Goal: Navigation & Orientation: Find specific page/section

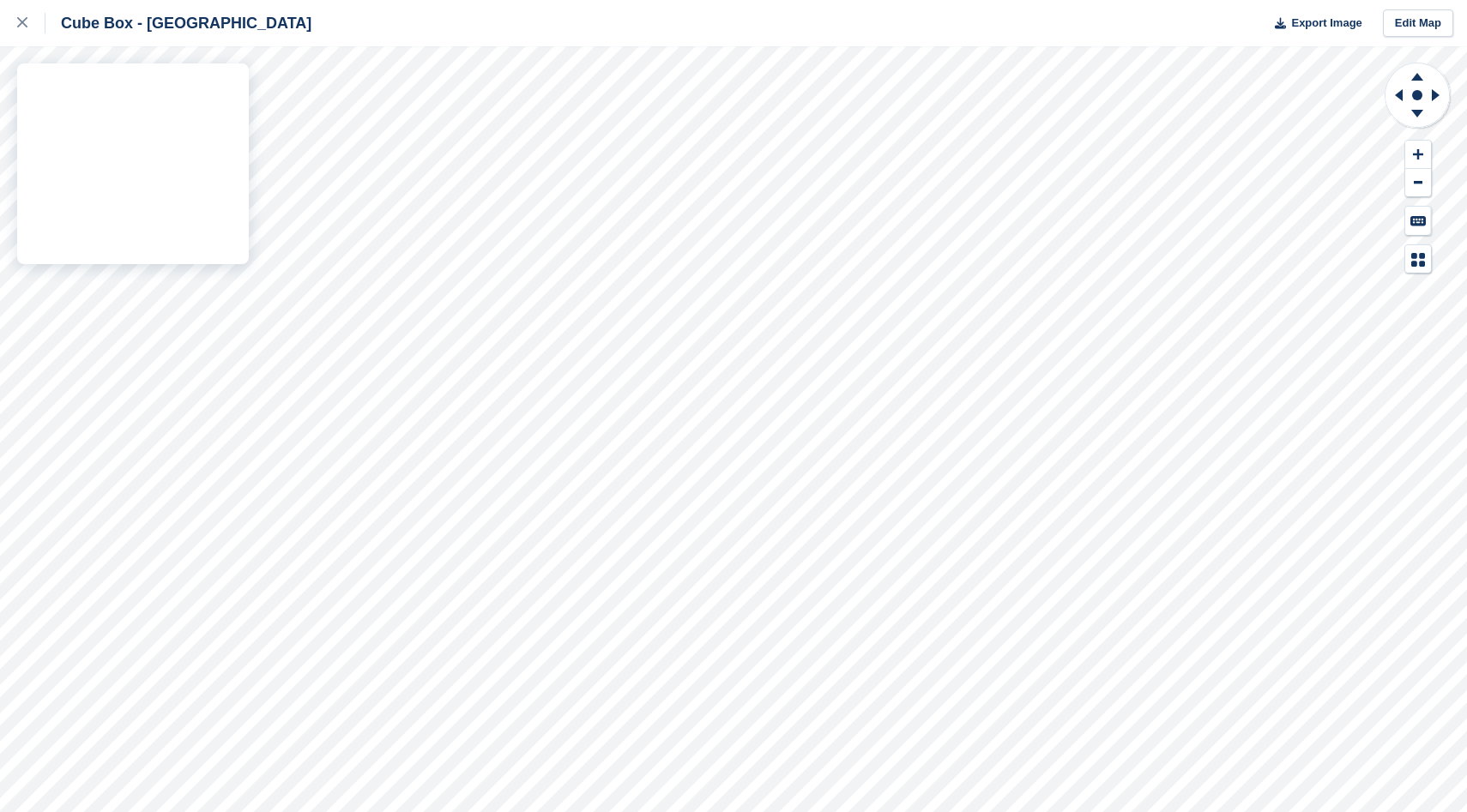
click at [247, 184] on div "Cube Box - [GEOGRAPHIC_DATA] Export Image Edit Map" at bounding box center [734, 406] width 1467 height 812
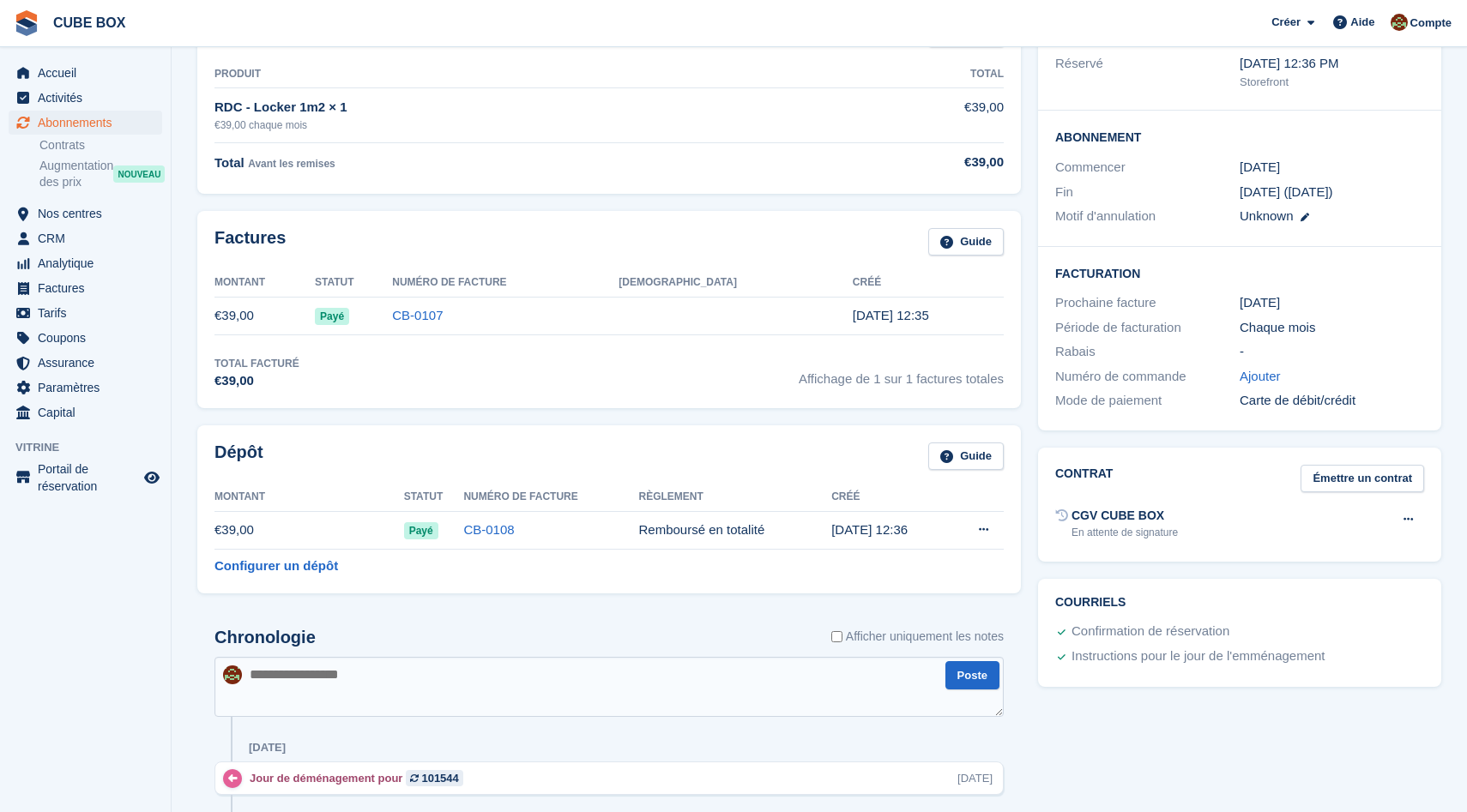
scroll to position [254, 0]
click at [500, 532] on link "CB-0108" at bounding box center [489, 528] width 50 height 15
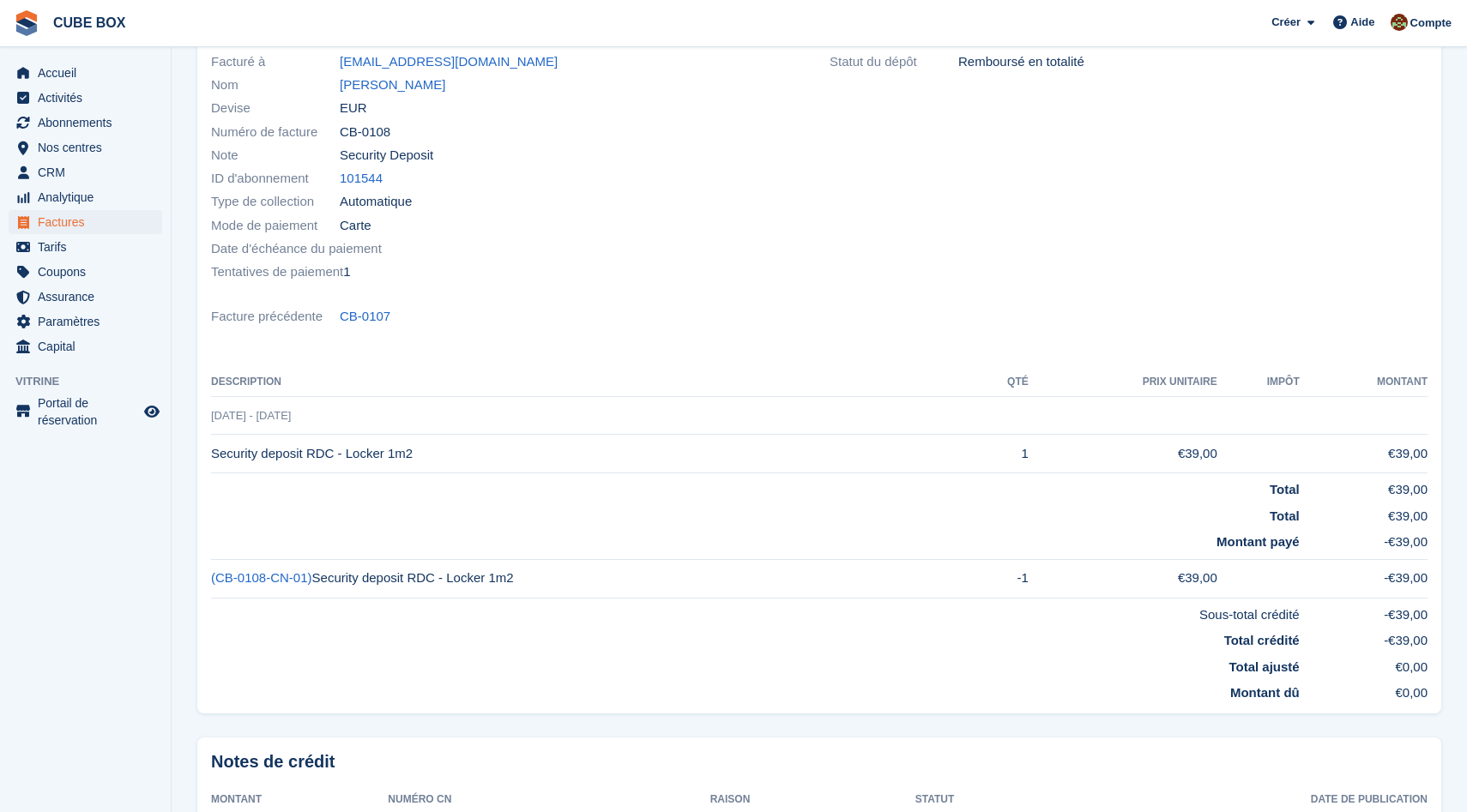
scroll to position [156, 0]
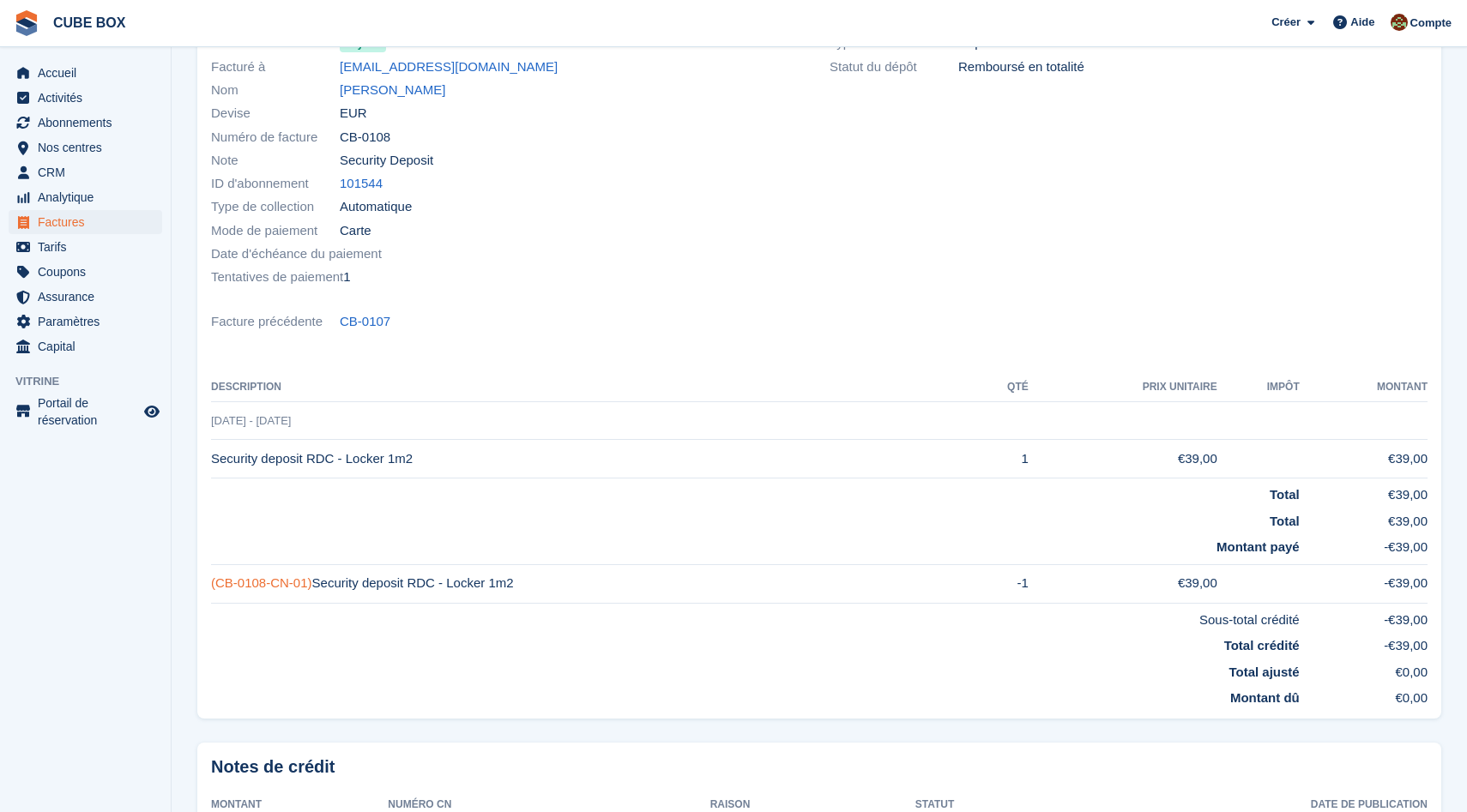
click at [300, 583] on link "(CB-0108-CN-01)" at bounding box center [262, 583] width 101 height 15
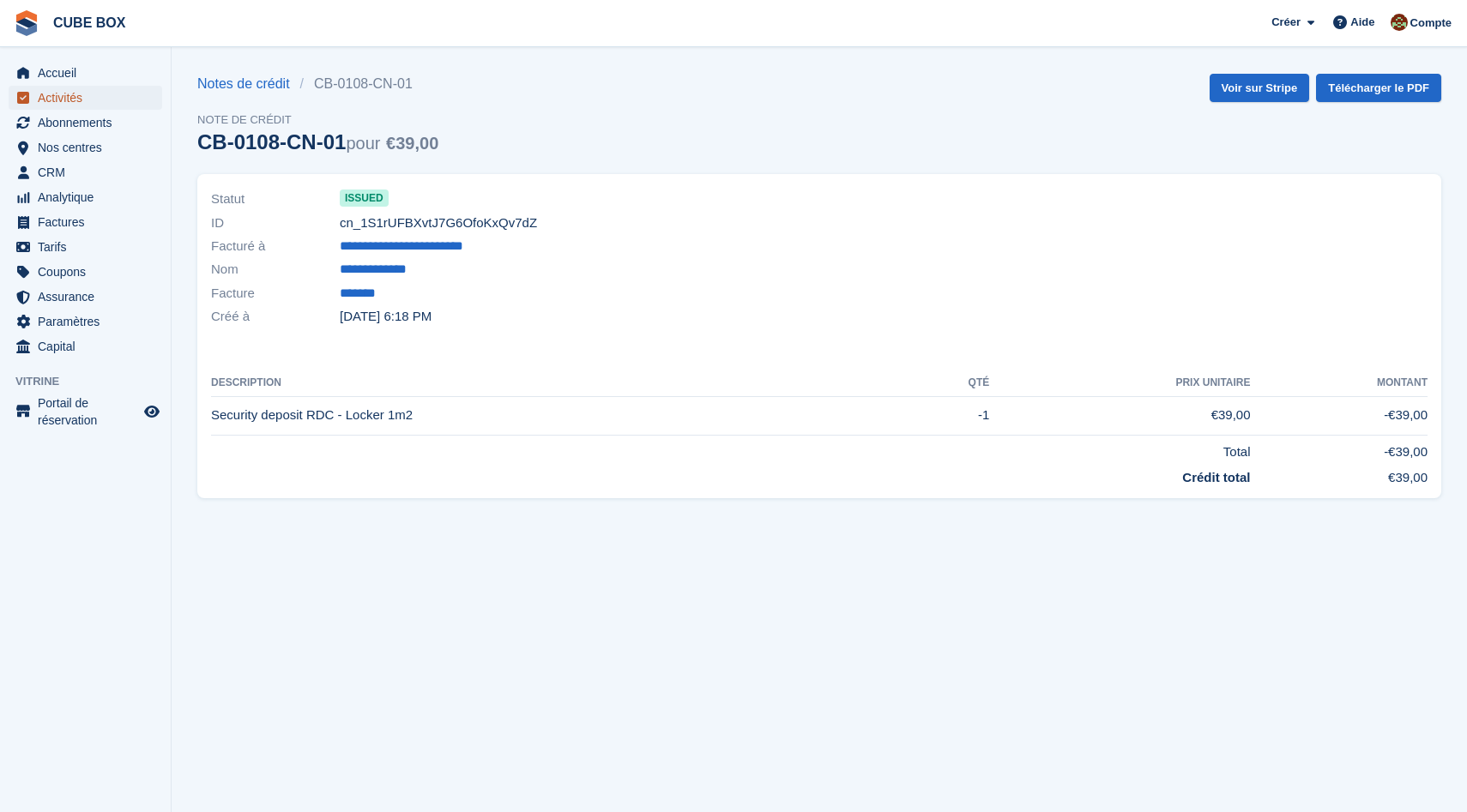
click at [83, 92] on span "Activités" at bounding box center [89, 98] width 103 height 24
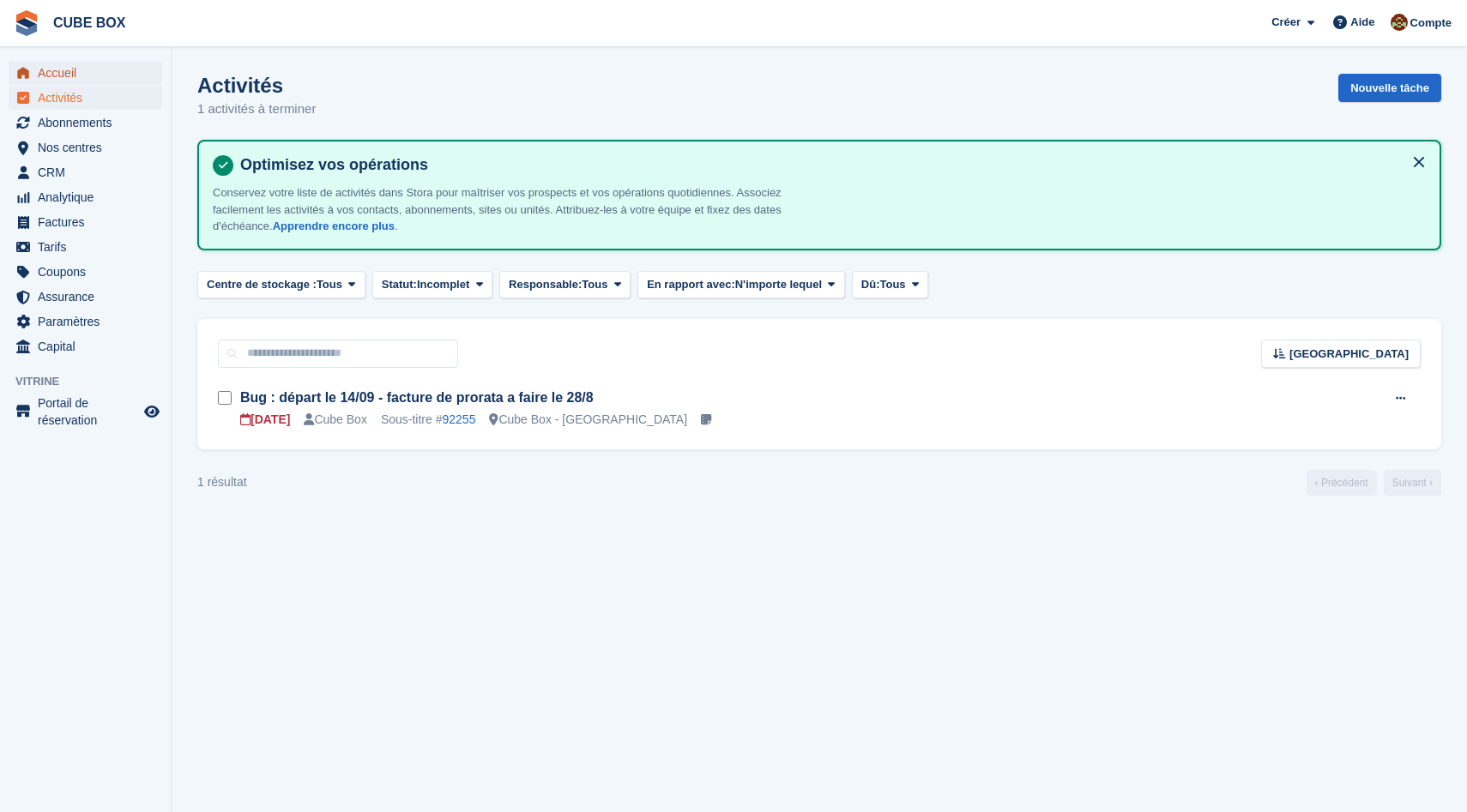
click at [79, 75] on span "Accueil" at bounding box center [89, 73] width 103 height 24
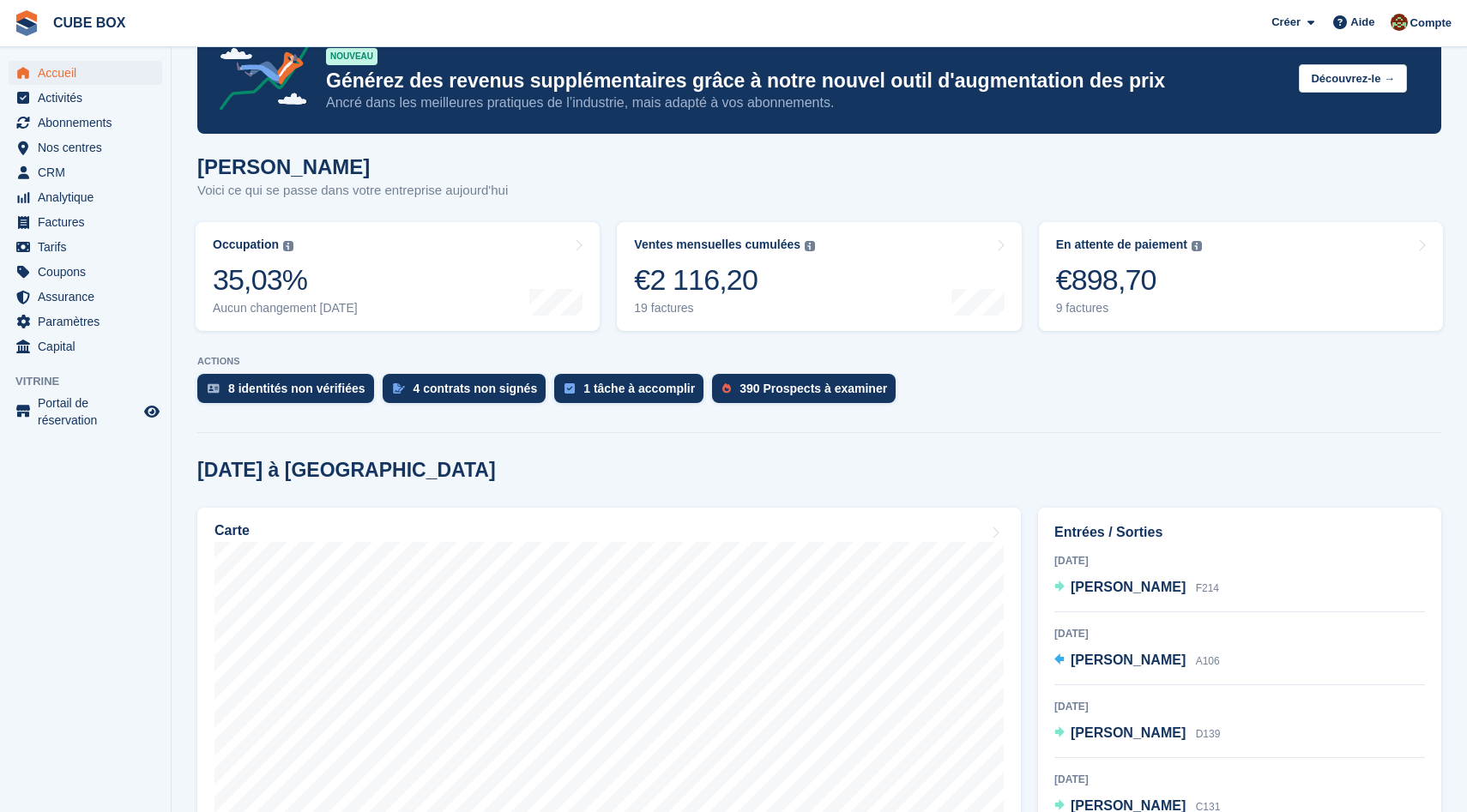
scroll to position [51, 0]
